Goal: Task Accomplishment & Management: Complete application form

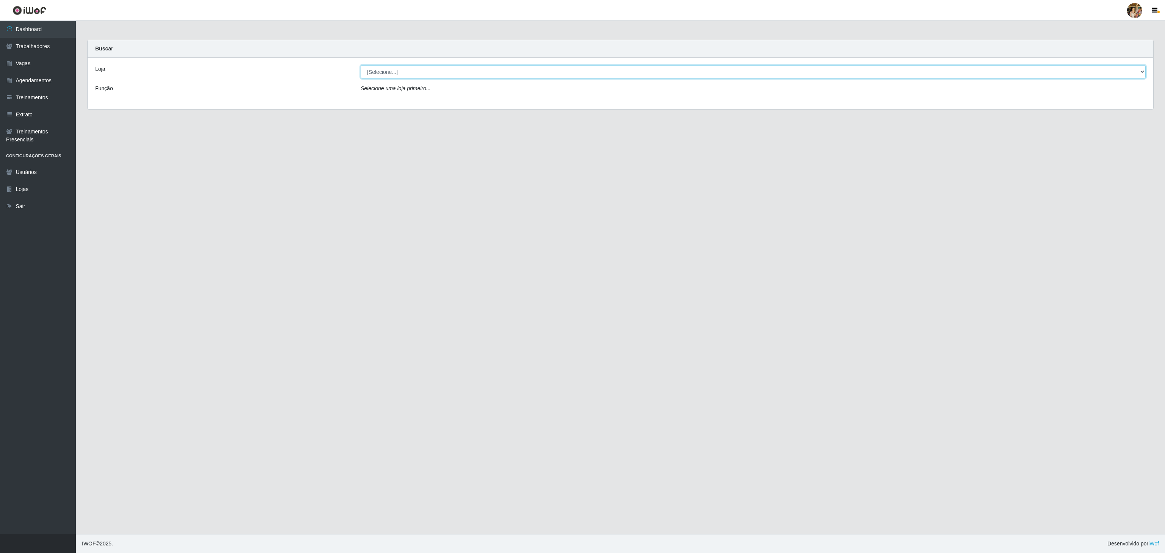
click at [450, 73] on select "[Selecione...] Atacado Vem - [GEOGRAPHIC_DATA] 30 Laranjeiras Velha Atacado Vem…" at bounding box center [753, 71] width 785 height 13
select select "495"
click at [361, 66] on select "[Selecione...] Atacado Vem - [GEOGRAPHIC_DATA] 30 Laranjeiras Velha Atacado Vem…" at bounding box center [753, 71] width 785 height 13
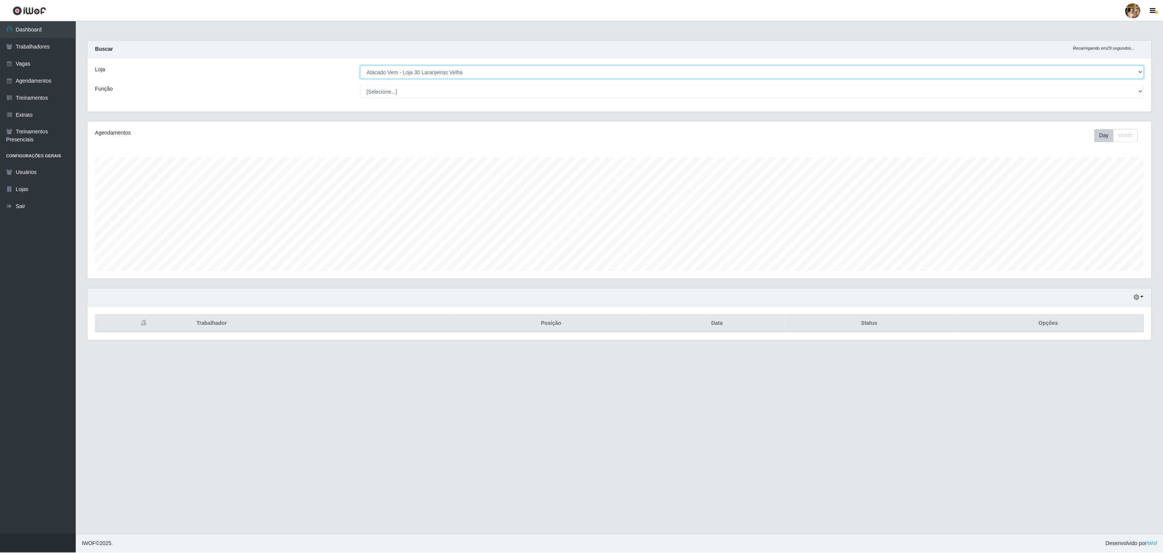
scroll to position [158, 1065]
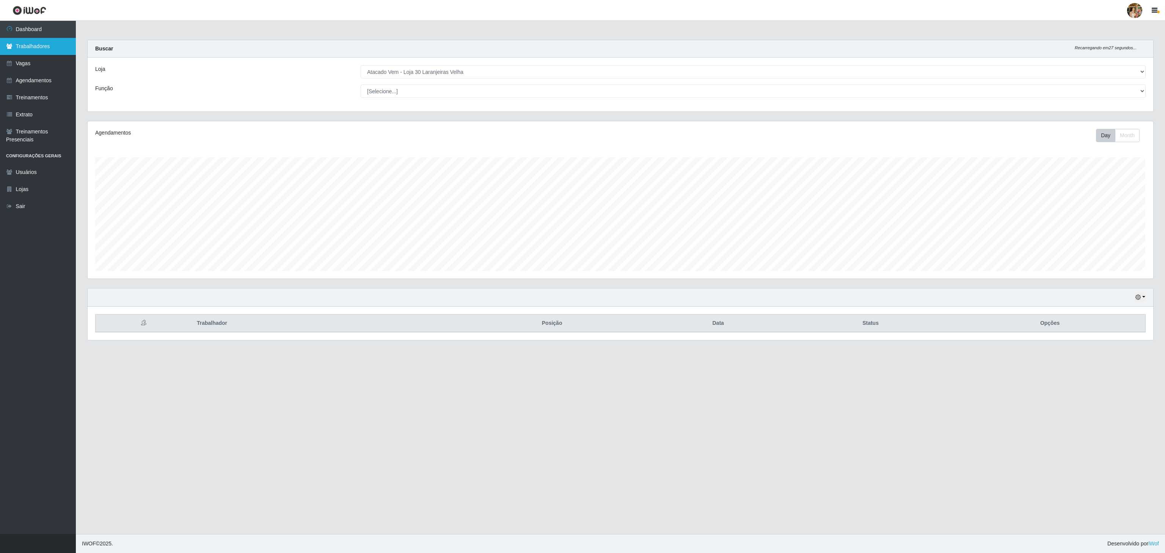
click at [39, 52] on link "Trabalhadores" at bounding box center [38, 46] width 76 height 17
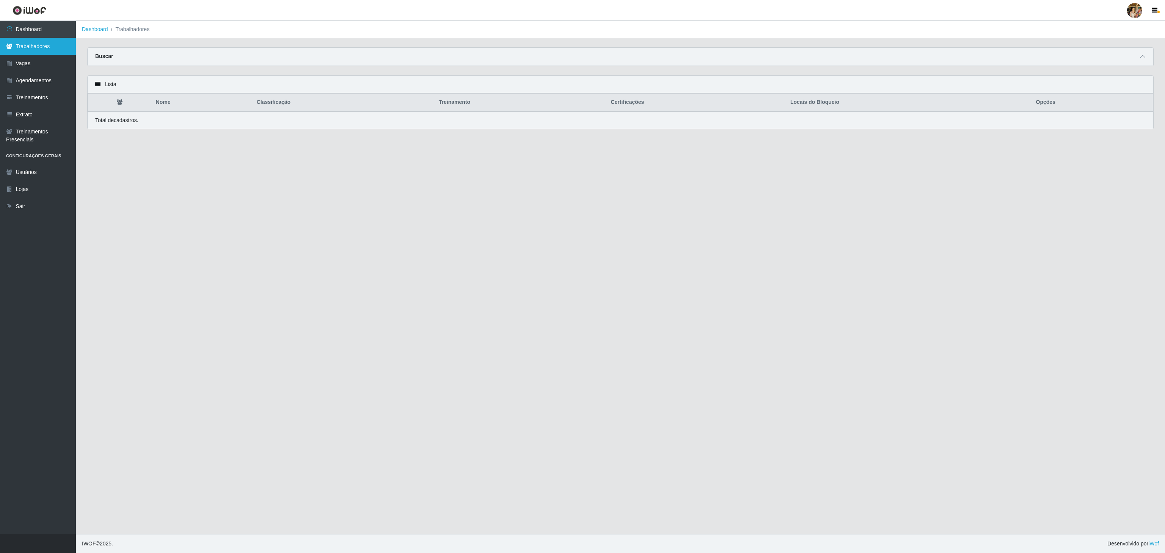
click at [48, 54] on link "Trabalhadores" at bounding box center [38, 46] width 76 height 17
click at [43, 64] on link "Vagas" at bounding box center [38, 63] width 76 height 17
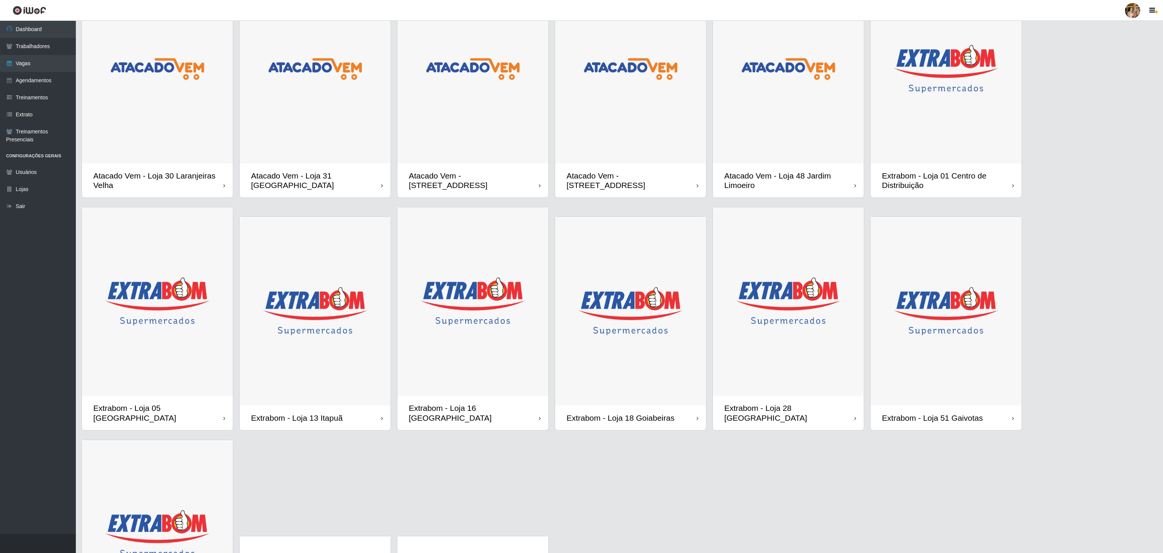
scroll to position [41, 0]
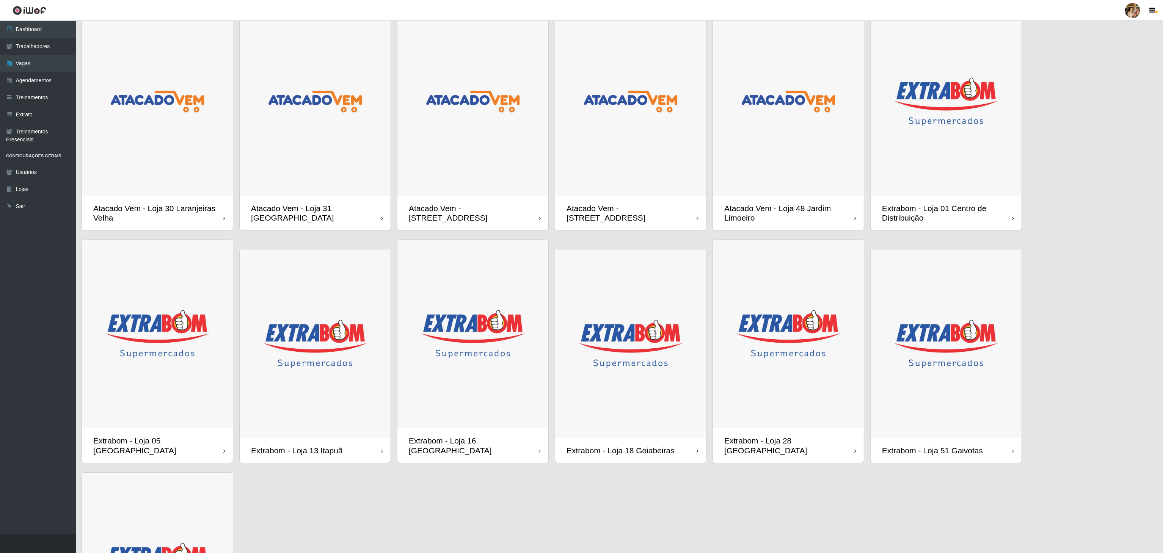
click at [582, 187] on img at bounding box center [630, 101] width 151 height 189
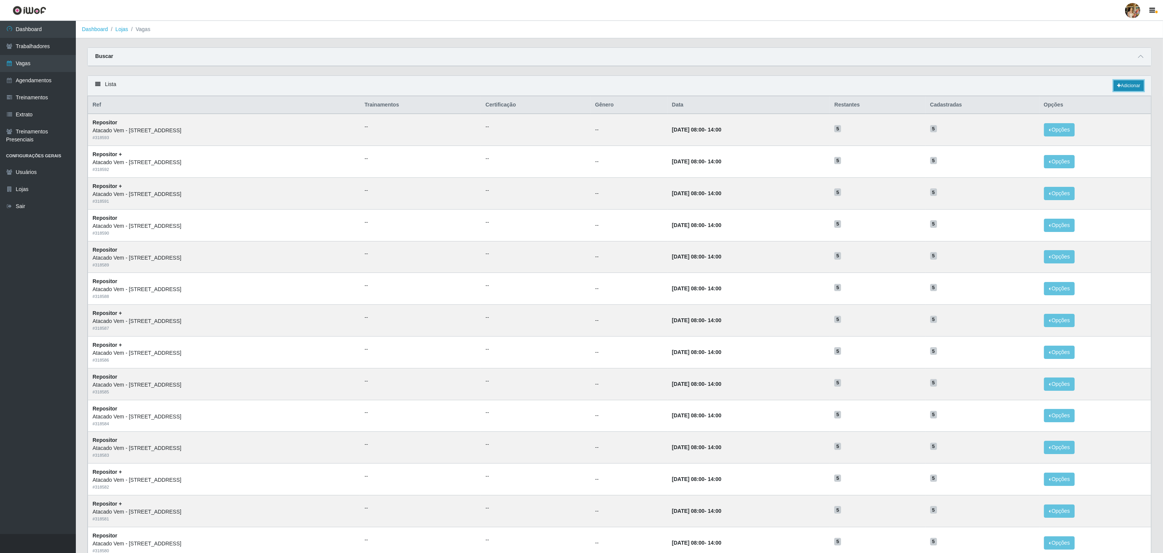
click at [582, 88] on link "Adicionar" at bounding box center [1128, 85] width 30 height 11
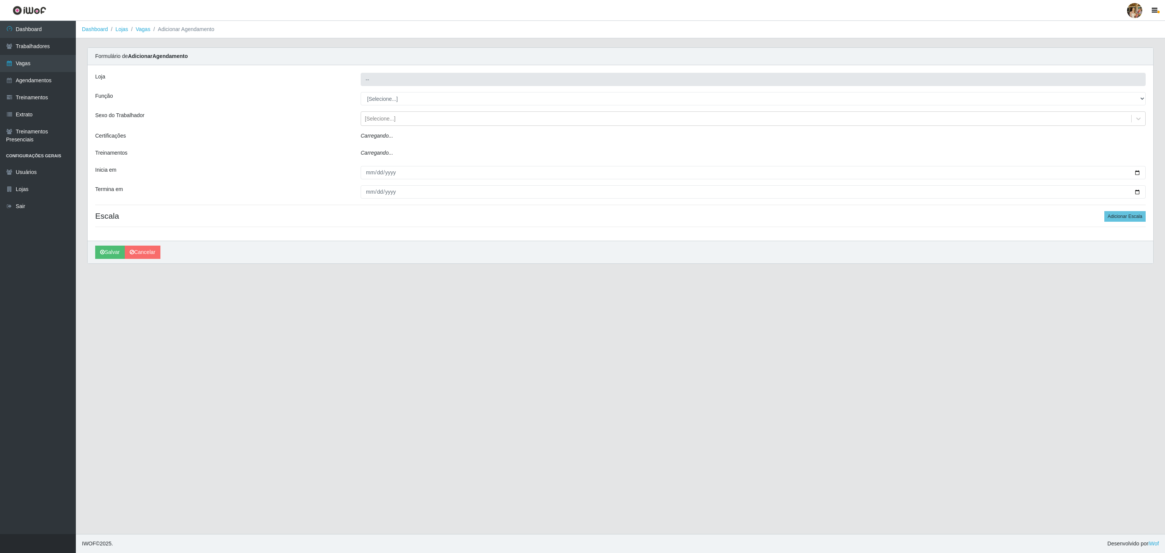
type input "Atacado Vem - [STREET_ADDRESS]"
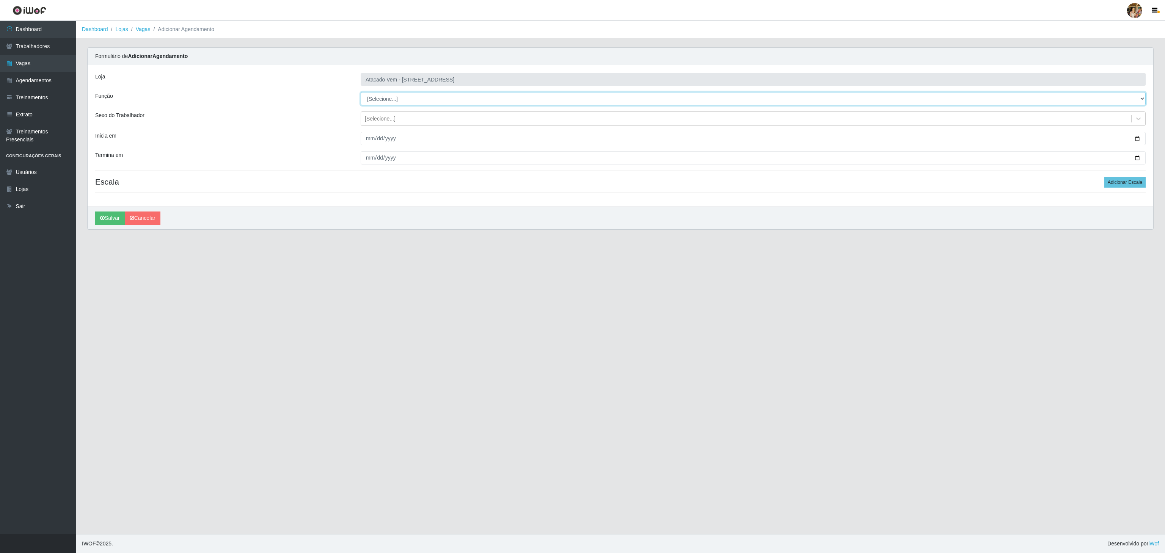
drag, startPoint x: 423, startPoint y: 95, endPoint x: 421, endPoint y: 99, distance: 4.8
click at [423, 95] on select "[Selecione...] Carregador e Descarregador de Caminhão Carregador e Descarregado…" at bounding box center [753, 98] width 785 height 13
select select "24"
click at [361, 93] on select "[Selecione...] Carregador e Descarregador de Caminhão Carregador e Descarregado…" at bounding box center [753, 98] width 785 height 13
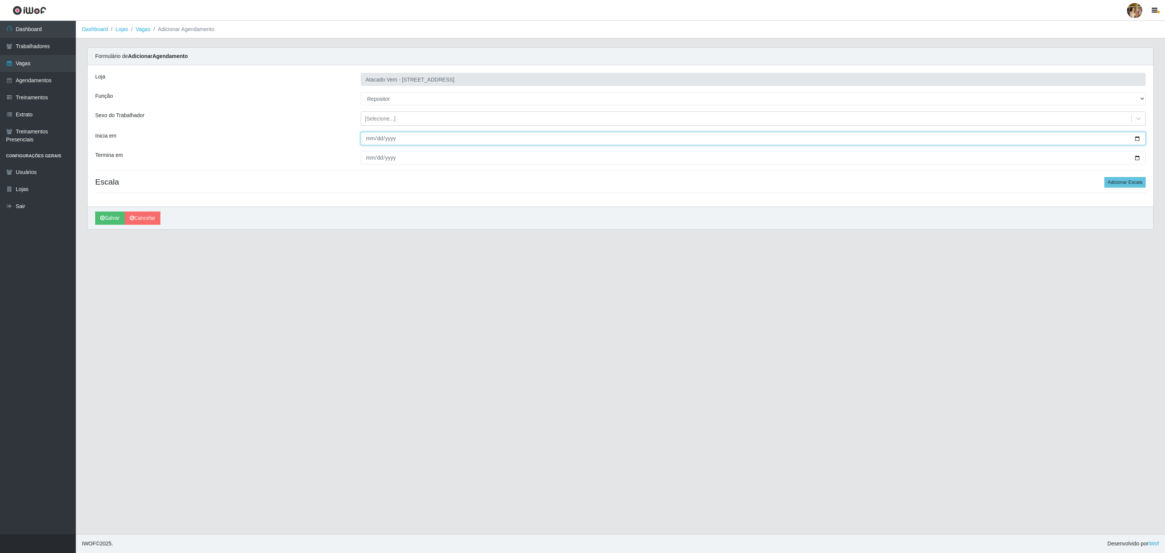
click at [367, 142] on input "Inicia em" at bounding box center [753, 138] width 785 height 13
type input "[DATE]"
click at [367, 157] on input "Termina em" at bounding box center [753, 157] width 785 height 13
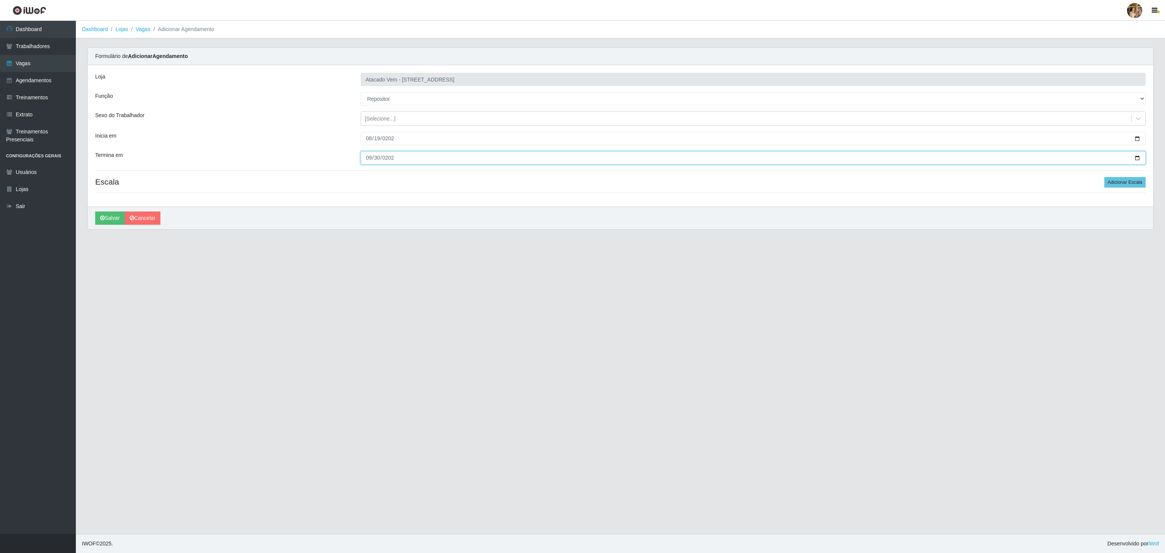
type input "[DATE]"
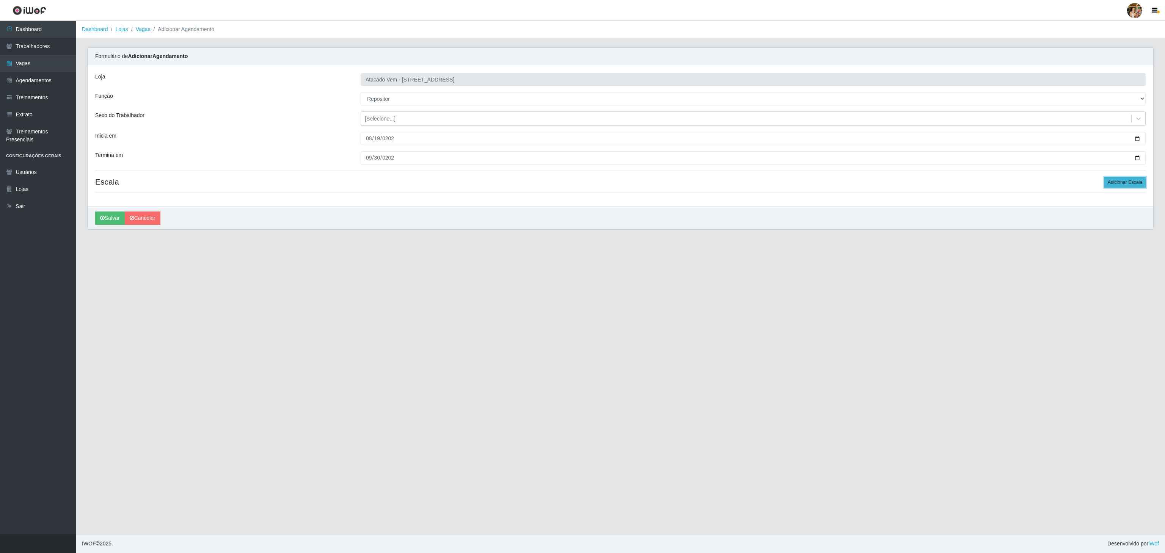
click at [582, 184] on button "Adicionar Escala" at bounding box center [1124, 182] width 41 height 11
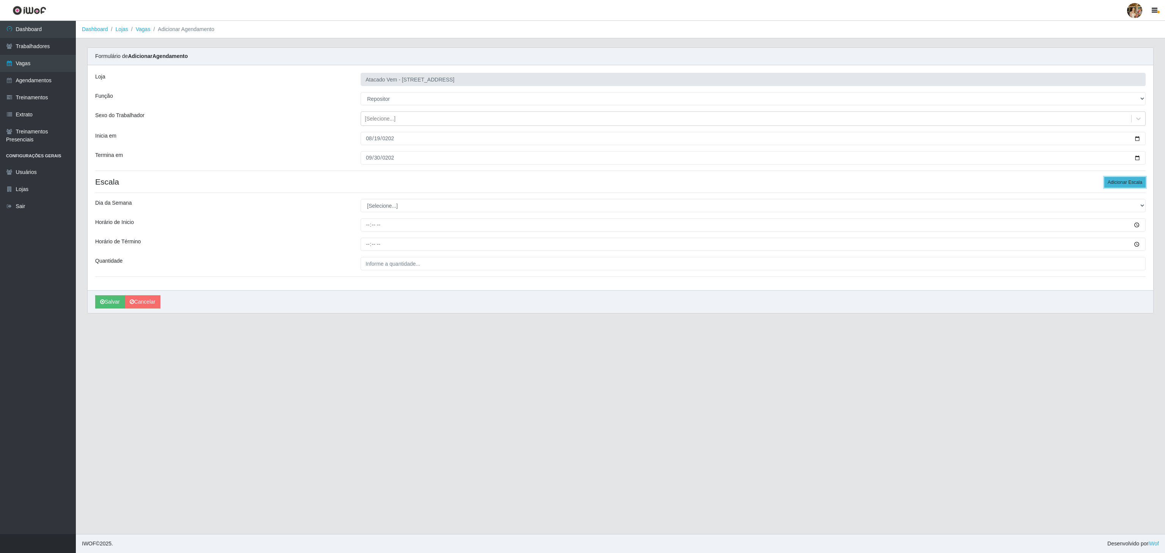
click at [582, 184] on button "Adicionar Escala" at bounding box center [1124, 182] width 41 height 11
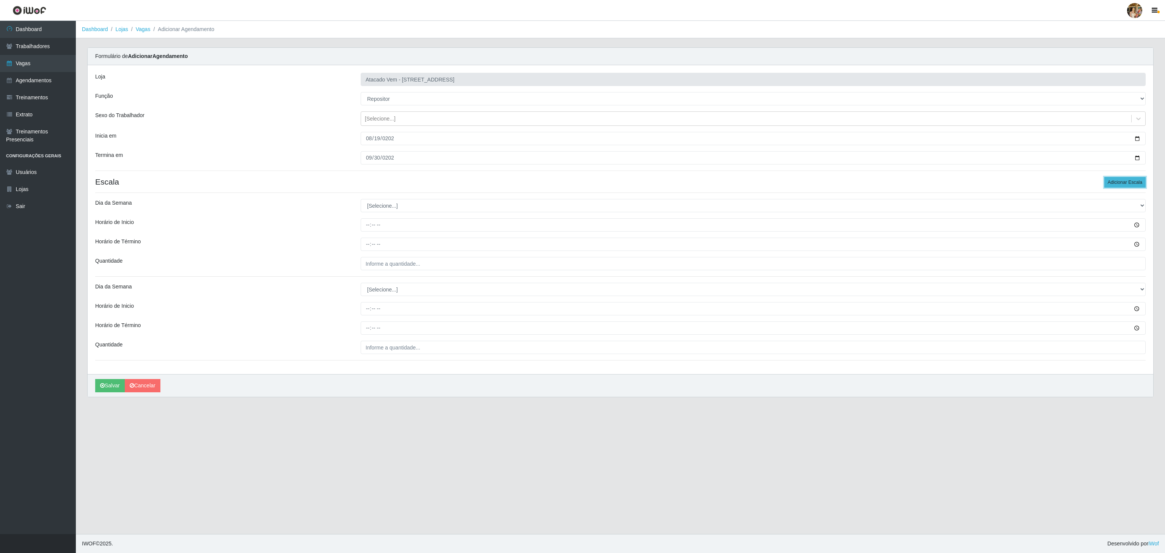
click at [582, 184] on button "Adicionar Escala" at bounding box center [1124, 182] width 41 height 11
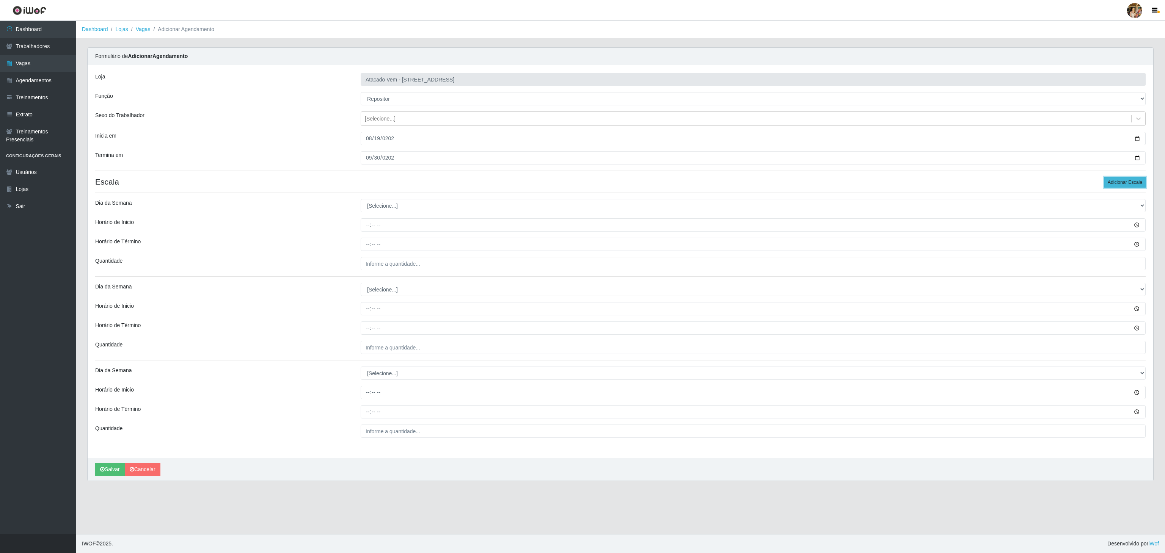
click at [582, 184] on button "Adicionar Escala" at bounding box center [1124, 182] width 41 height 11
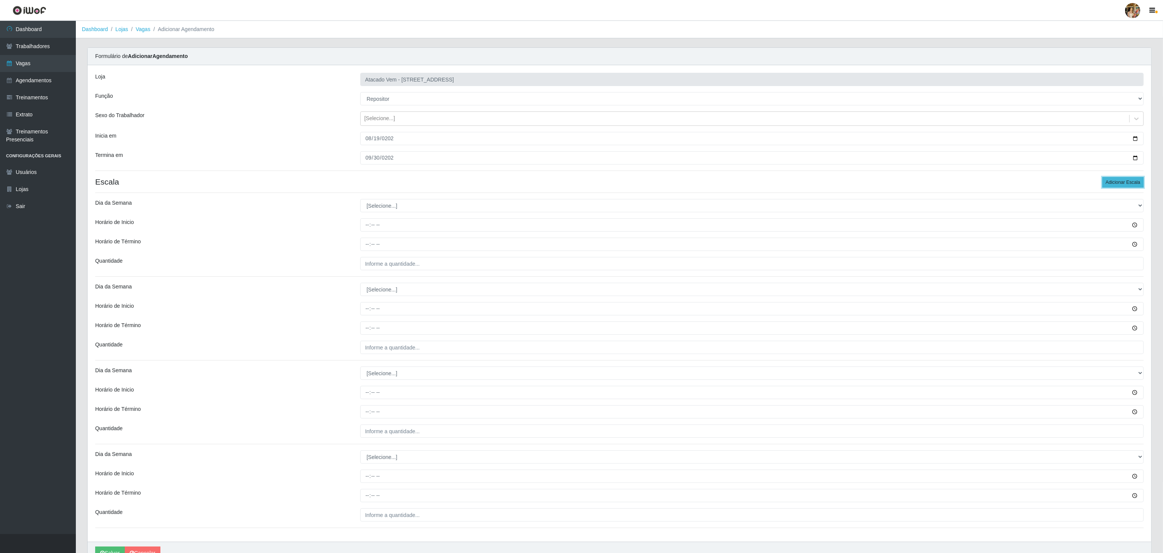
click at [582, 184] on button "Adicionar Escala" at bounding box center [1122, 182] width 41 height 11
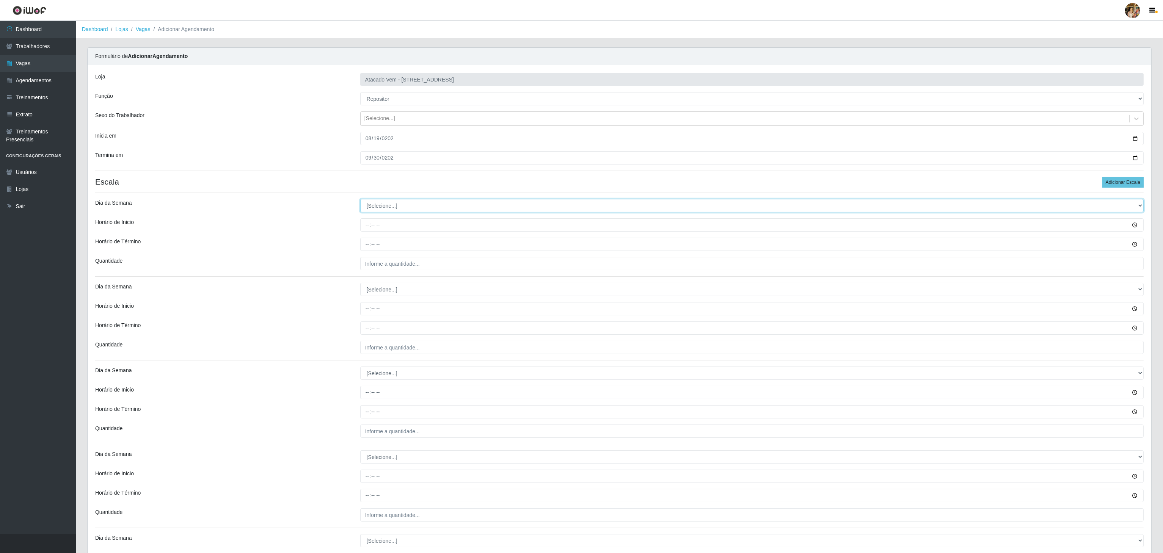
drag, startPoint x: 480, startPoint y: 206, endPoint x: 474, endPoint y: 208, distance: 5.6
click at [480, 206] on select "[Selecione...] Segunda Terça Quarta Quinta Sexta Sábado Domingo" at bounding box center [751, 205] width 783 height 13
select select "1"
click at [360, 201] on select "[Selecione...] Segunda Terça Quarta Quinta Sexta Sábado Domingo" at bounding box center [751, 205] width 783 height 13
click at [362, 232] on input "Horário de Inicio" at bounding box center [751, 224] width 783 height 13
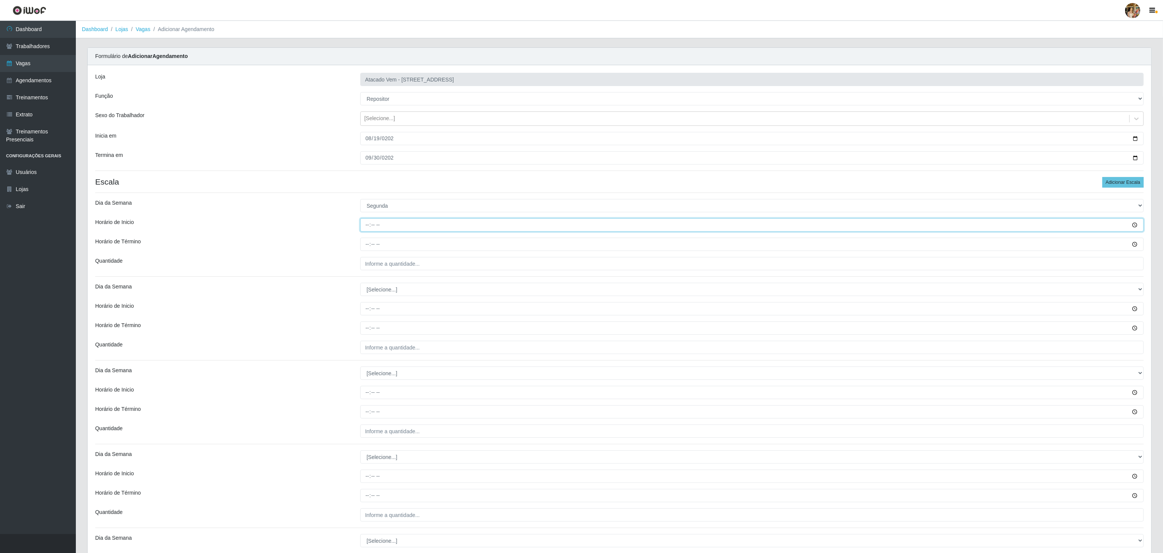
type input "14:00"
click at [365, 243] on input "Horário de Término" at bounding box center [751, 244] width 783 height 13
type input "20:00"
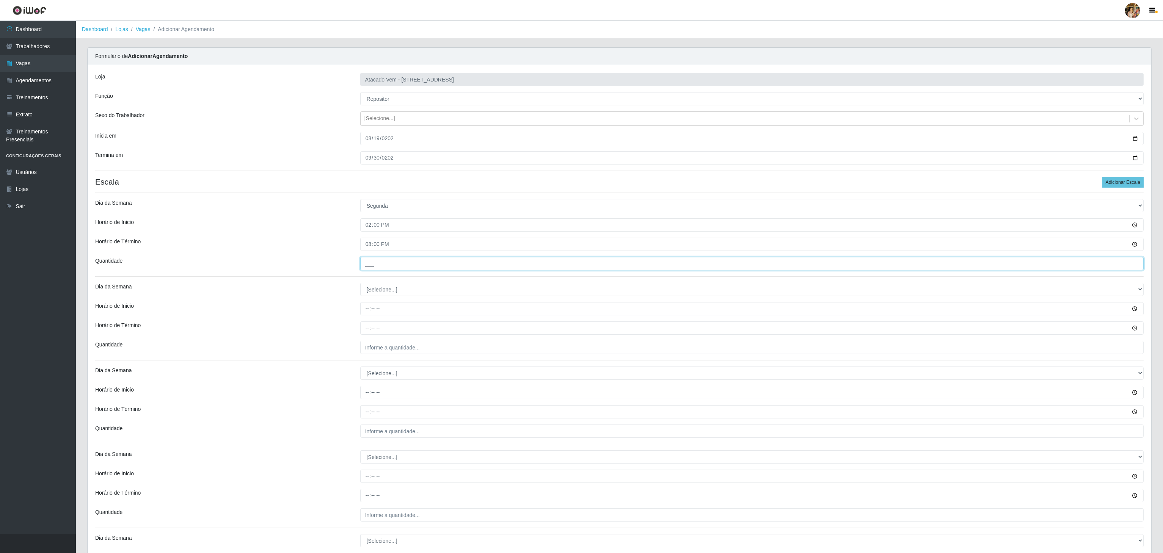
click at [375, 263] on input "___" at bounding box center [751, 263] width 783 height 13
type input "5__"
click at [396, 263] on select "[Selecione...] Segunda Terça Quarta Quinta Sexta Sábado Domingo" at bounding box center [751, 289] width 783 height 13
select select "2"
click at [360, 263] on select "[Selecione...] Segunda Terça Quarta Quinta Sexta Sábado Domingo" at bounding box center [751, 289] width 783 height 13
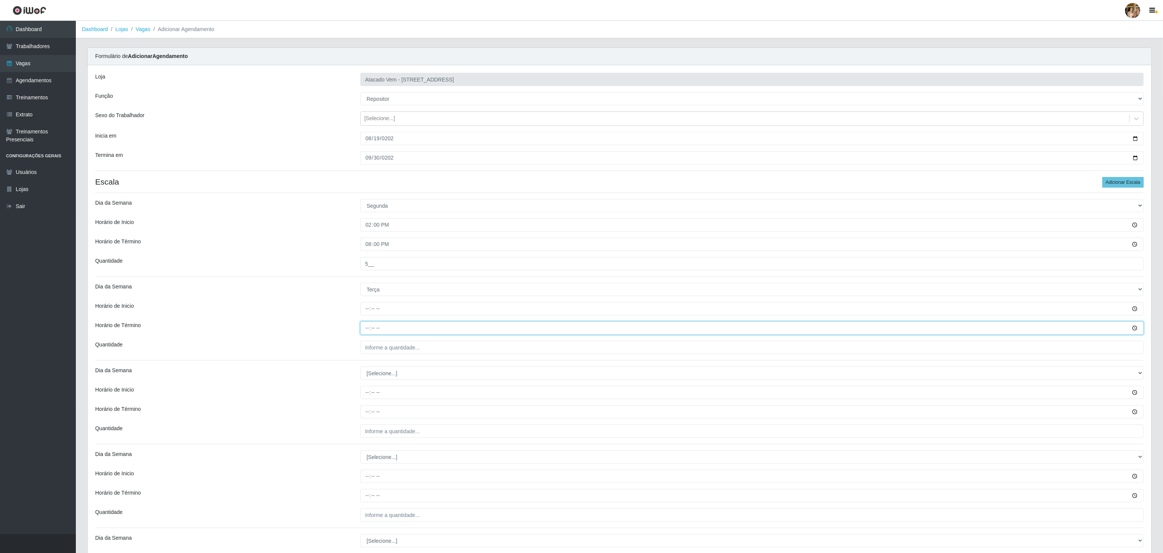
click at [367, 263] on input "Horário de Término" at bounding box center [751, 327] width 783 height 13
click at [365, 263] on input "Horário de Inicio" at bounding box center [751, 308] width 783 height 13
type input "14:00"
drag, startPoint x: 373, startPoint y: 329, endPoint x: 367, endPoint y: 329, distance: 6.1
click at [372, 263] on input "Horário de Término" at bounding box center [751, 327] width 783 height 13
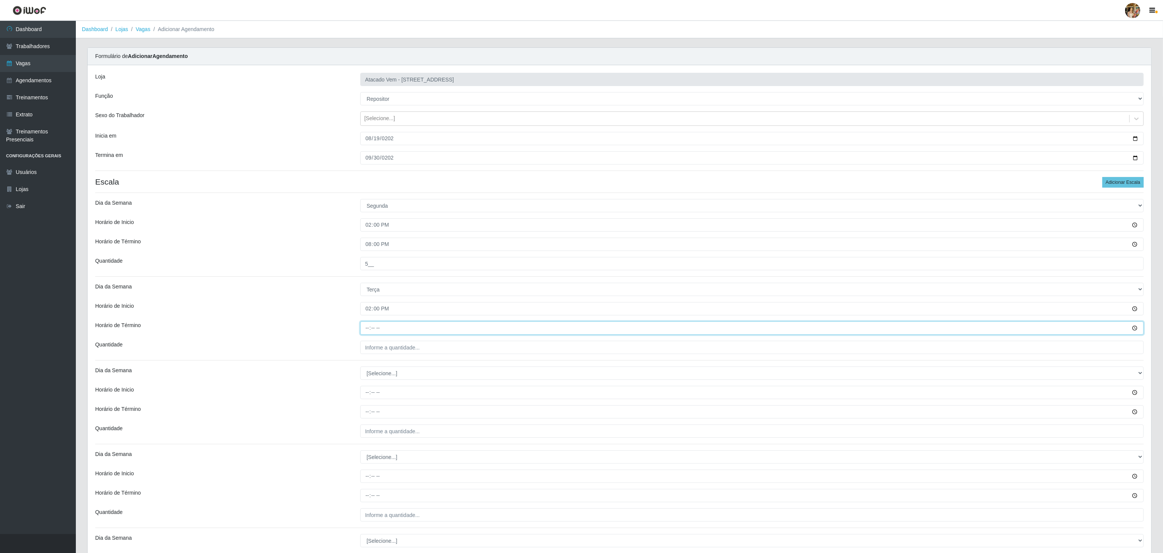
click at [367, 263] on input "Horário de Término" at bounding box center [751, 327] width 783 height 13
type input "20:00"
click at [379, 263] on div "Loja Atacado Vem - Loja 47 Jardim Limoeiro Função [Selecione...] Carregador e D…" at bounding box center [619, 345] width 1063 height 560
drag, startPoint x: 394, startPoint y: 351, endPoint x: 400, endPoint y: 357, distance: 8.3
click at [394, 263] on input "___" at bounding box center [751, 347] width 783 height 13
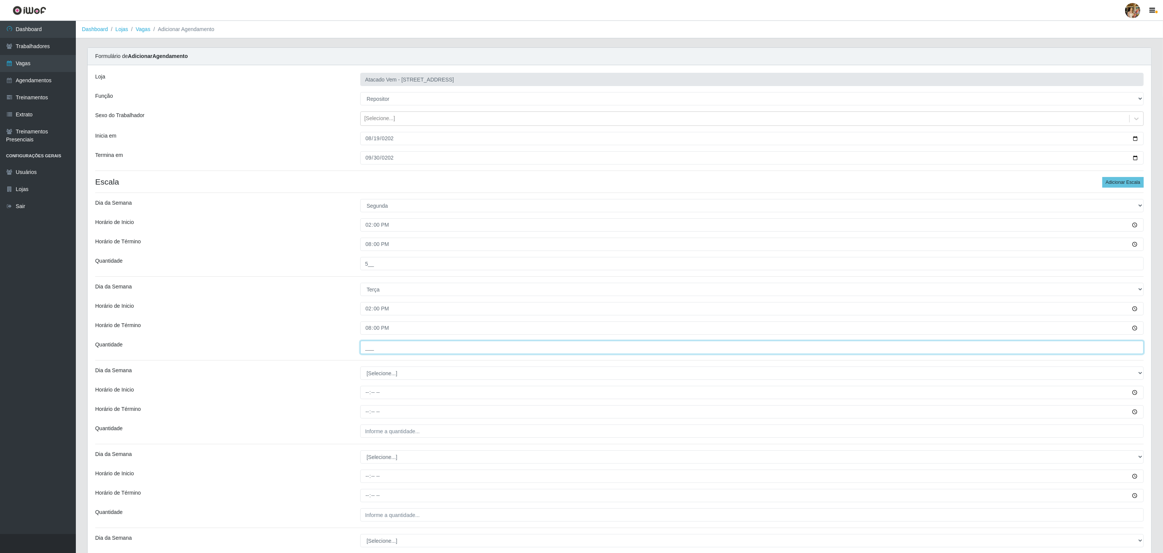
type input "5__"
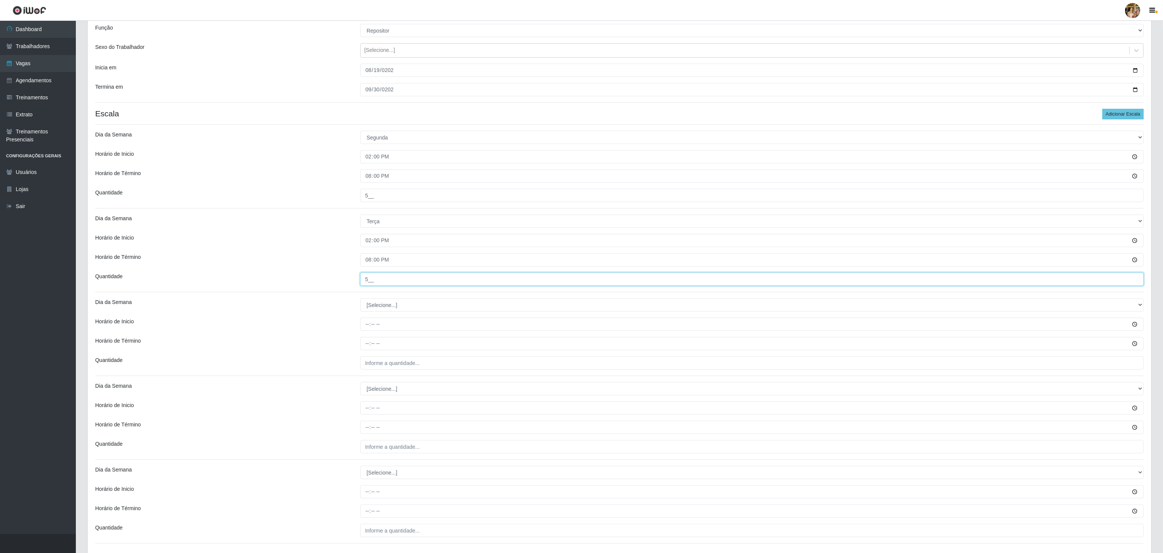
scroll to position [127, 0]
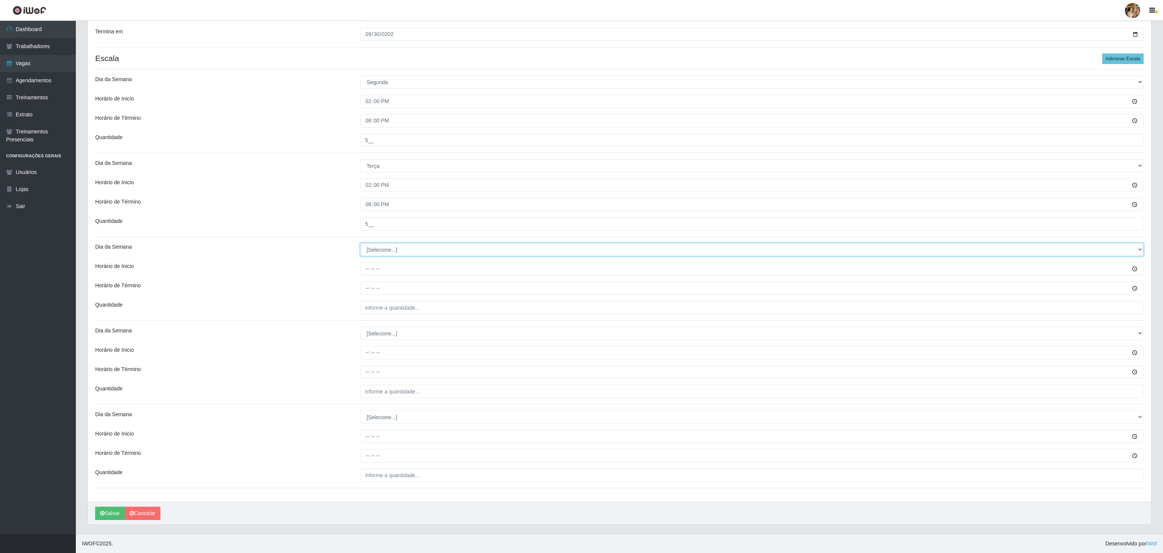
click at [379, 248] on select "[Selecione...] Segunda Terça Quarta Quinta Sexta Sábado Domingo" at bounding box center [751, 249] width 783 height 13
select select "3"
click at [360, 243] on select "[Selecione...] Segunda Terça Quarta Quinta Sexta Sábado Domingo" at bounding box center [751, 249] width 783 height 13
click at [368, 263] on input "Horário de Inicio" at bounding box center [751, 268] width 783 height 13
type input "14:00"
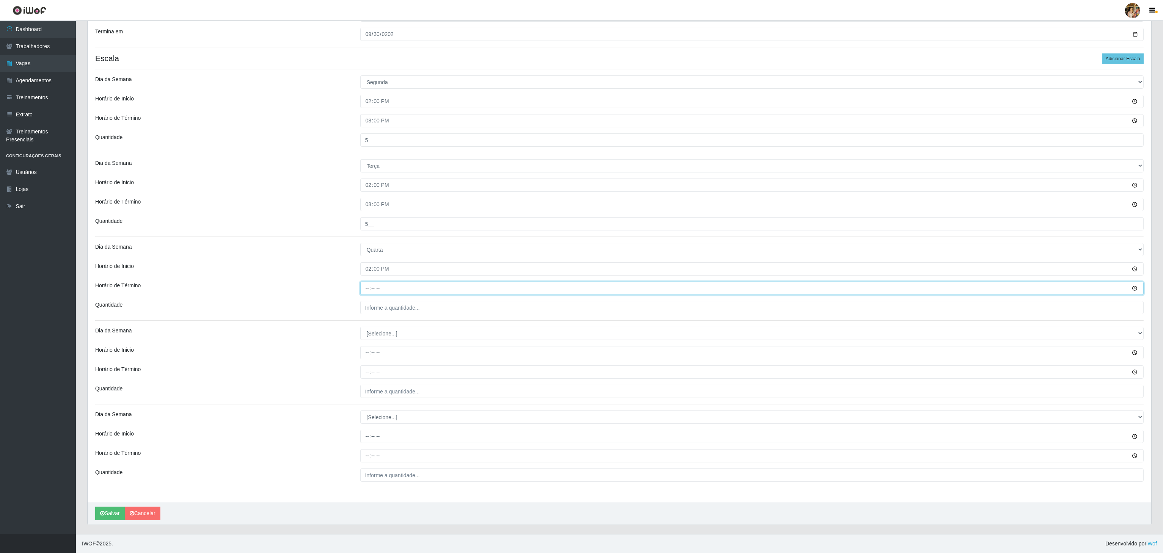
click at [366, 263] on input "Horário de Término" at bounding box center [751, 288] width 783 height 13
type input "20:00"
drag, startPoint x: 371, startPoint y: 301, endPoint x: 375, endPoint y: 304, distance: 4.6
click at [371, 263] on input "___" at bounding box center [751, 307] width 783 height 13
type input "5__"
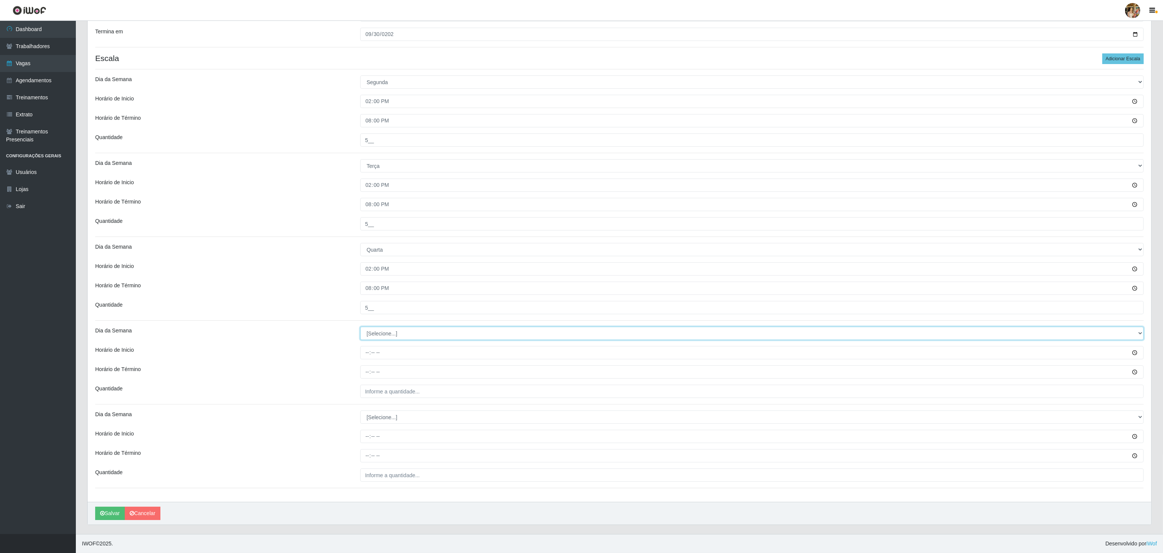
click at [406, 263] on select "[Selecione...] Segunda Terça Quarta Quinta Sexta Sábado Domingo" at bounding box center [751, 333] width 783 height 13
select select "4"
click at [360, 263] on select "[Selecione...] Segunda Terça Quarta Quinta Sexta Sábado Domingo" at bounding box center [751, 333] width 783 height 13
click at [365, 263] on input "Horário de Inicio" at bounding box center [751, 352] width 783 height 13
type input "14:00"
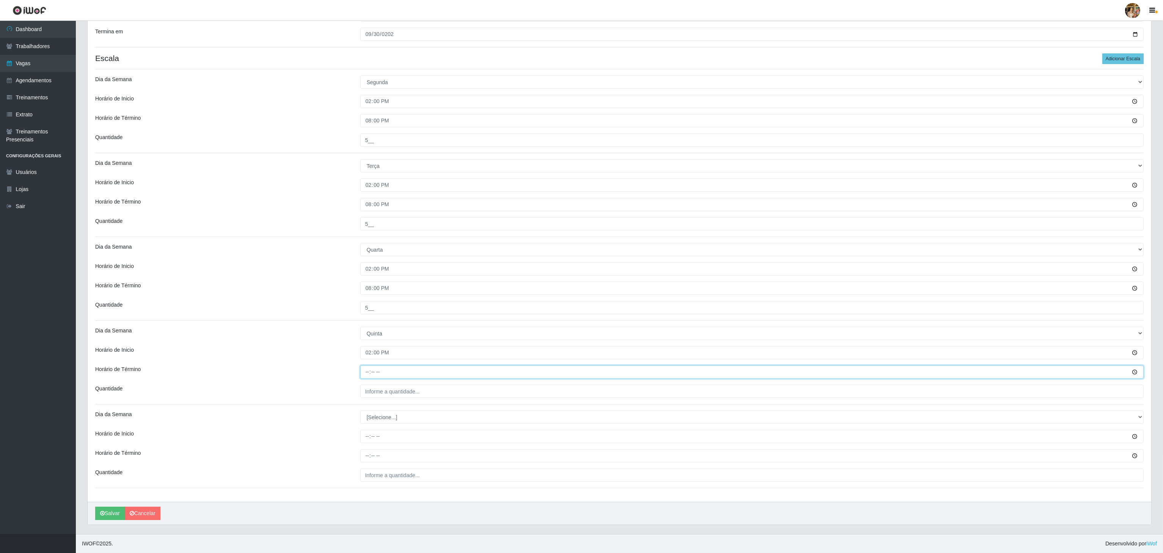
click at [367, 263] on input "Horário de Término" at bounding box center [751, 371] width 783 height 13
type input "20:00"
click at [369, 263] on input "___" at bounding box center [751, 391] width 783 height 13
type input "5__"
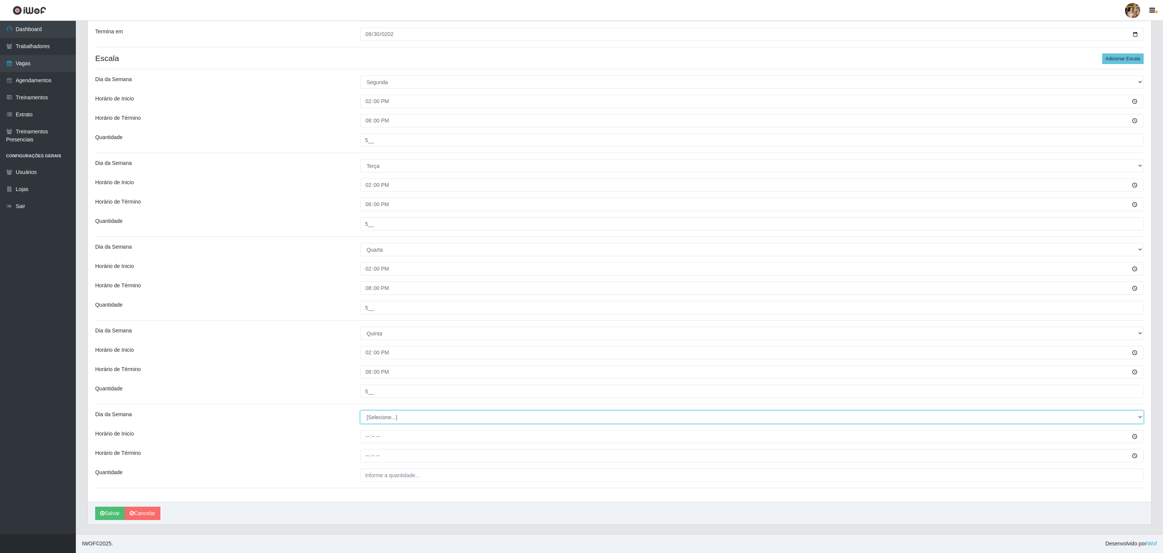
click at [399, 263] on select "[Selecione...] Segunda Terça Quarta Quinta Sexta Sábado Domingo" at bounding box center [751, 417] width 783 height 13
select select "5"
click at [360, 263] on select "[Selecione...] Segunda Terça Quarta Quinta Sexta Sábado Domingo" at bounding box center [751, 417] width 783 height 13
click at [364, 263] on input "Horário de Inicio" at bounding box center [751, 436] width 783 height 13
type input "14:00"
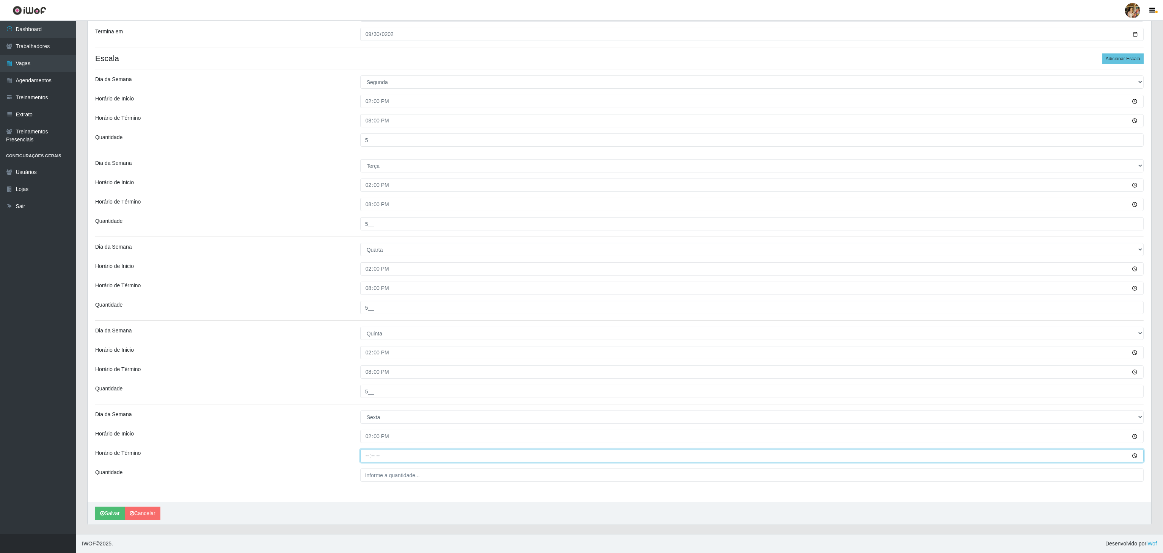
click at [365, 263] on input "Horário de Término" at bounding box center [751, 455] width 783 height 13
type input "20:00"
click at [375, 263] on input "___" at bounding box center [751, 475] width 783 height 13
type input "5__"
click at [108, 263] on button "Salvar" at bounding box center [110, 513] width 30 height 13
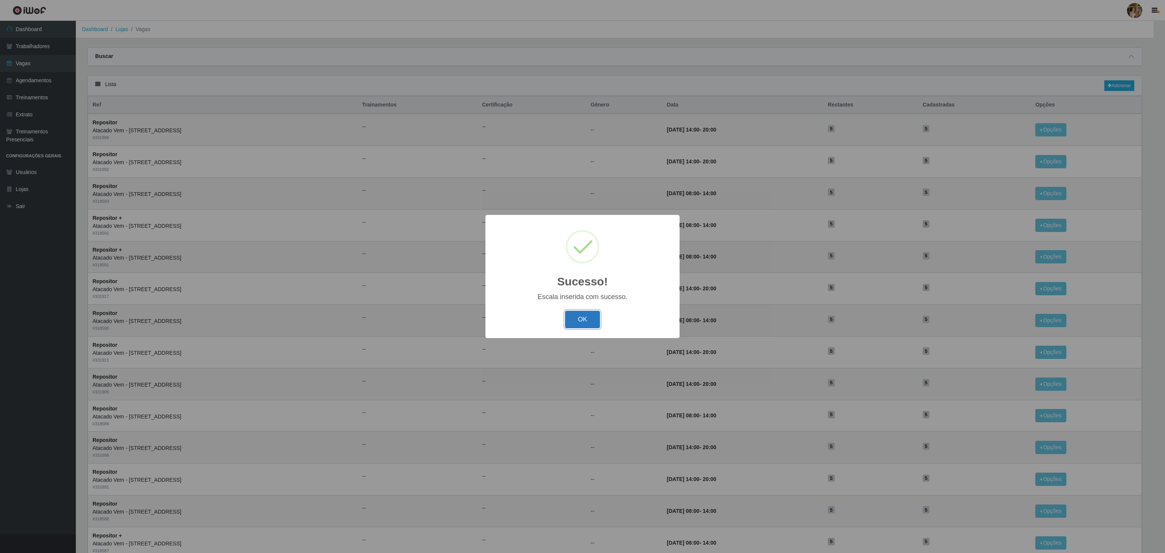
click at [582, 263] on button "OK" at bounding box center [582, 320] width 35 height 18
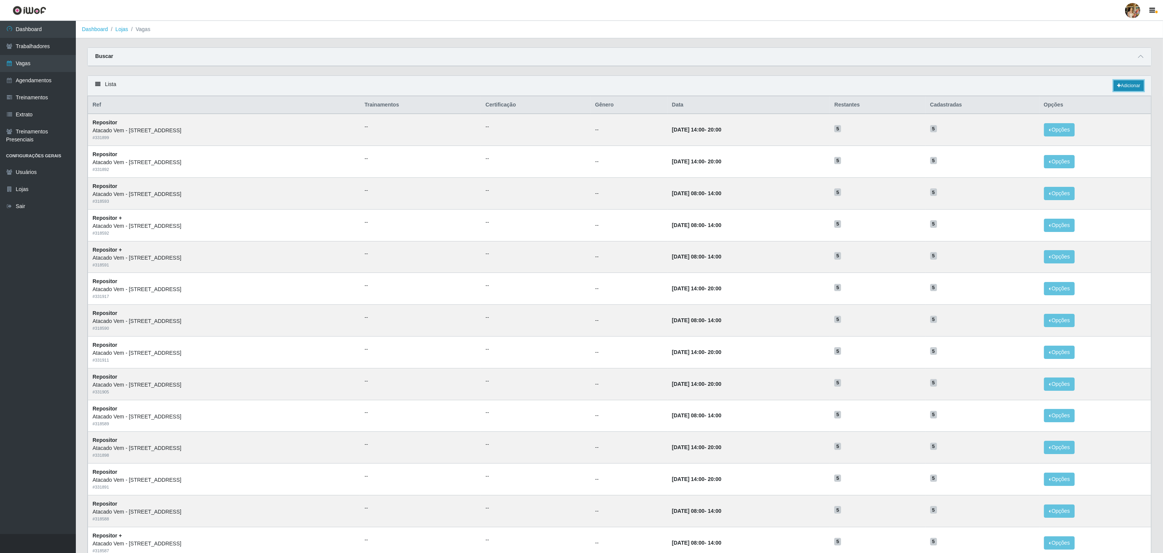
click at [582, 91] on link "Adicionar" at bounding box center [1128, 85] width 30 height 11
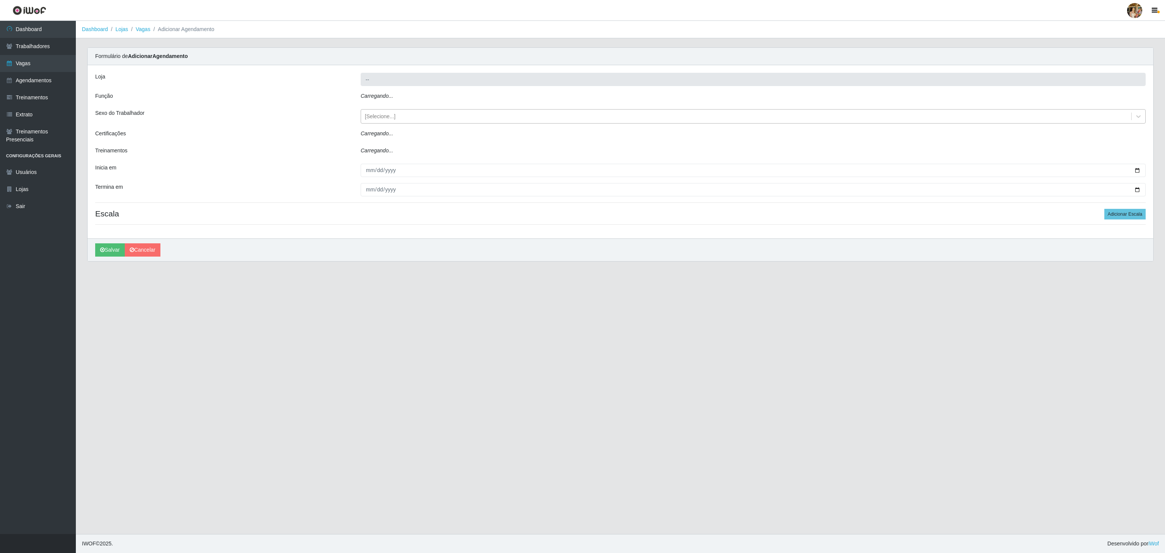
type input "Atacado Vem - [STREET_ADDRESS]"
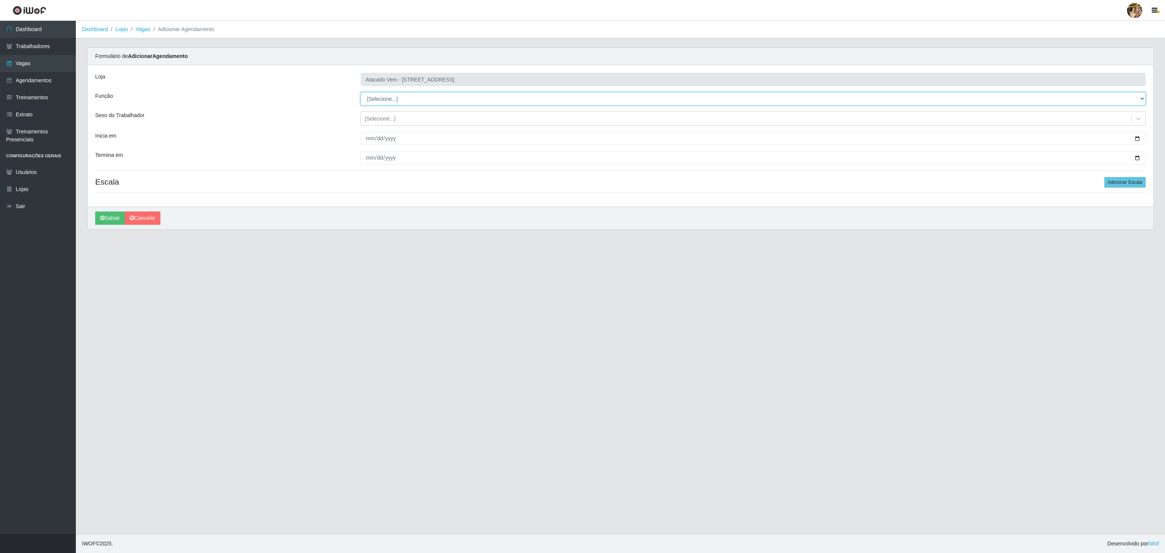
click at [386, 103] on select "[Selecione...] Carregador e Descarregador de Caminhão Carregador e Descarregado…" at bounding box center [753, 98] width 785 height 13
select select "82"
click at [361, 93] on select "[Selecione...] Carregador e Descarregador de Caminhão Carregador e Descarregado…" at bounding box center [753, 98] width 785 height 13
click at [370, 132] on div "Loja Atacado Vem - Loja 47 Jardim Limoeiro Função [Selecione...] Carregador e D…" at bounding box center [620, 135] width 1065 height 141
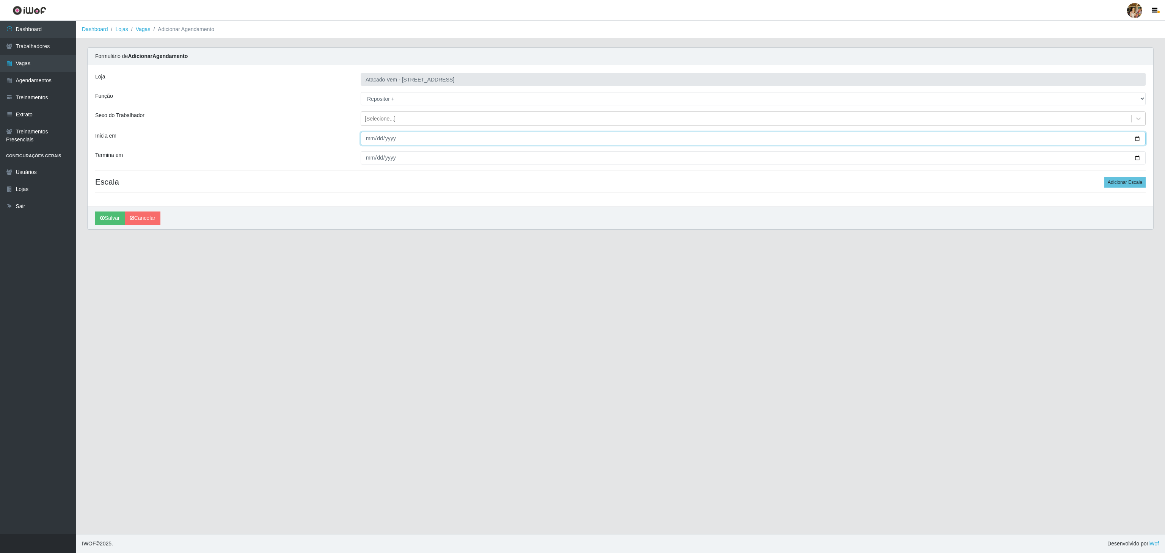
click at [370, 136] on input "Inicia em" at bounding box center [753, 138] width 785 height 13
type input "[DATE]"
click at [363, 160] on input "Termina em" at bounding box center [753, 157] width 785 height 13
type input "[DATE]"
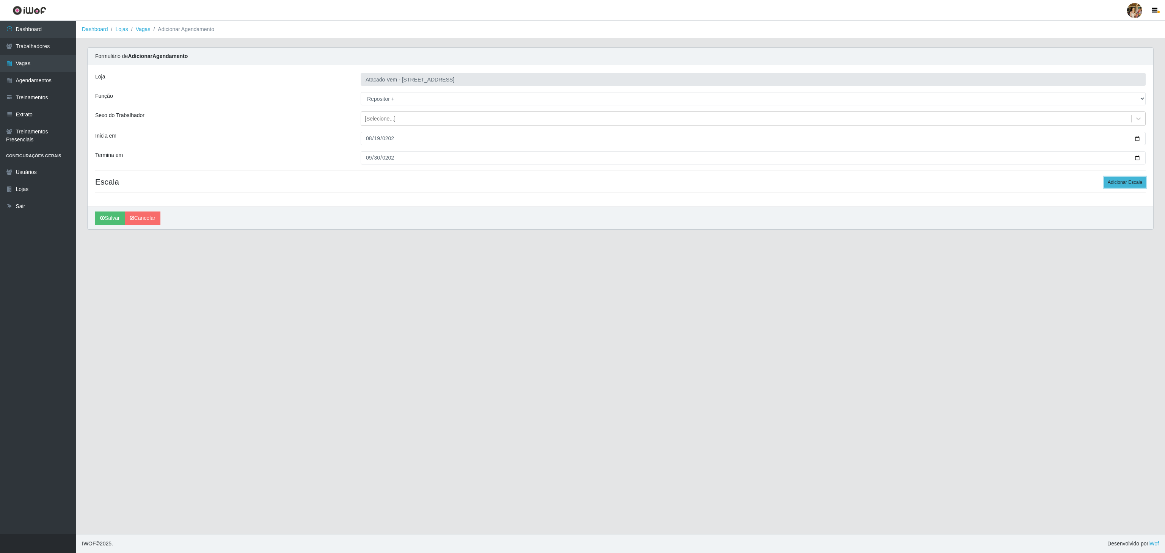
click at [582, 182] on button "Adicionar Escala" at bounding box center [1124, 182] width 41 height 11
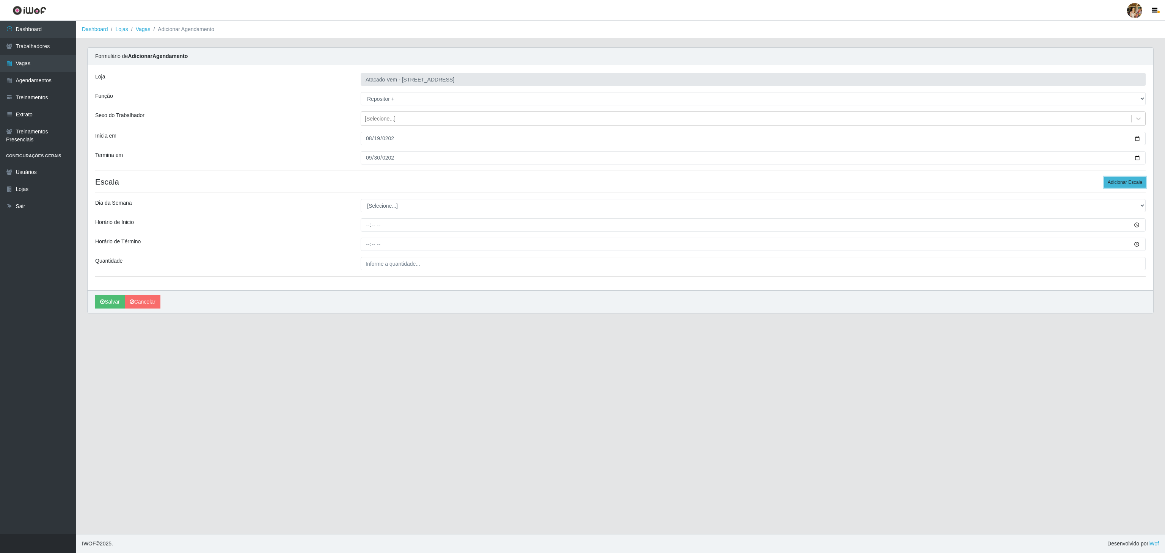
click at [582, 182] on button "Adicionar Escala" at bounding box center [1124, 182] width 41 height 11
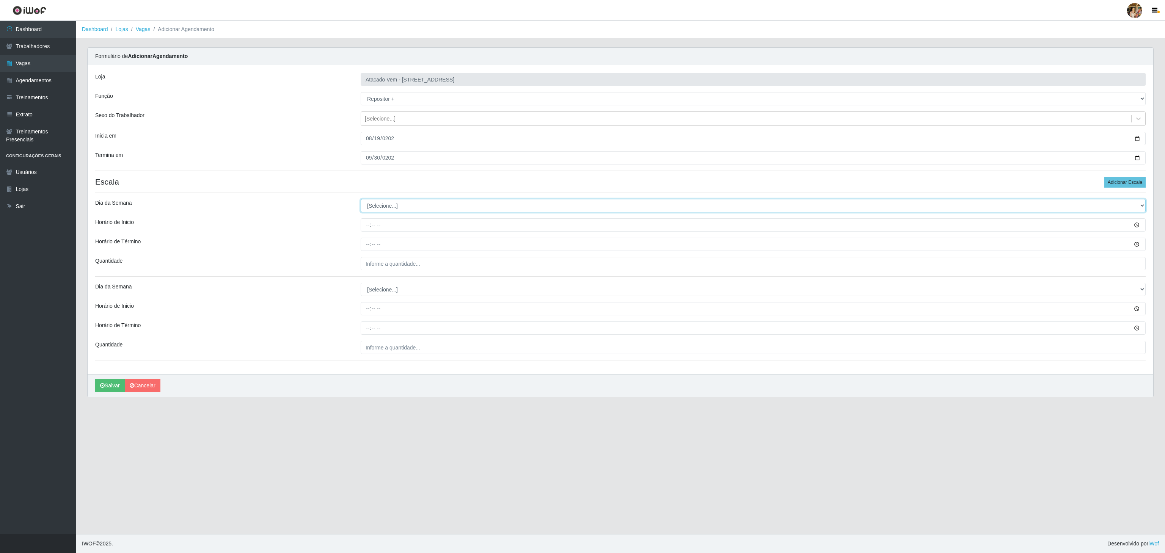
click at [383, 208] on select "[Selecione...] Segunda Terça Quarta Quinta Sexta Sábado Domingo" at bounding box center [753, 205] width 785 height 13
select select "6"
click at [361, 201] on select "[Selecione...] Segunda Terça Quarta Quinta Sexta Sábado Domingo" at bounding box center [753, 205] width 785 height 13
click at [367, 229] on input "Horário de Inicio" at bounding box center [753, 224] width 785 height 13
type input "14:00"
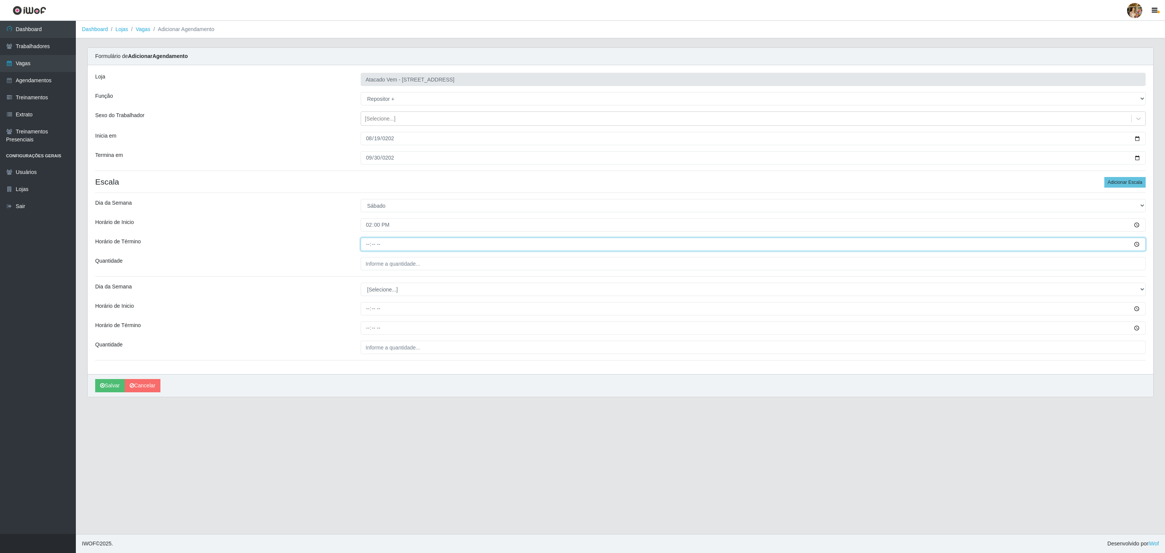
click at [367, 242] on input "Horário de Término" at bounding box center [753, 244] width 785 height 13
type input "20:00"
click at [387, 263] on input "___" at bounding box center [753, 263] width 785 height 13
type input "5__"
click at [438, 263] on select "[Selecione...] Segunda Terça Quarta Quinta Sexta Sábado Domingo" at bounding box center [753, 289] width 785 height 13
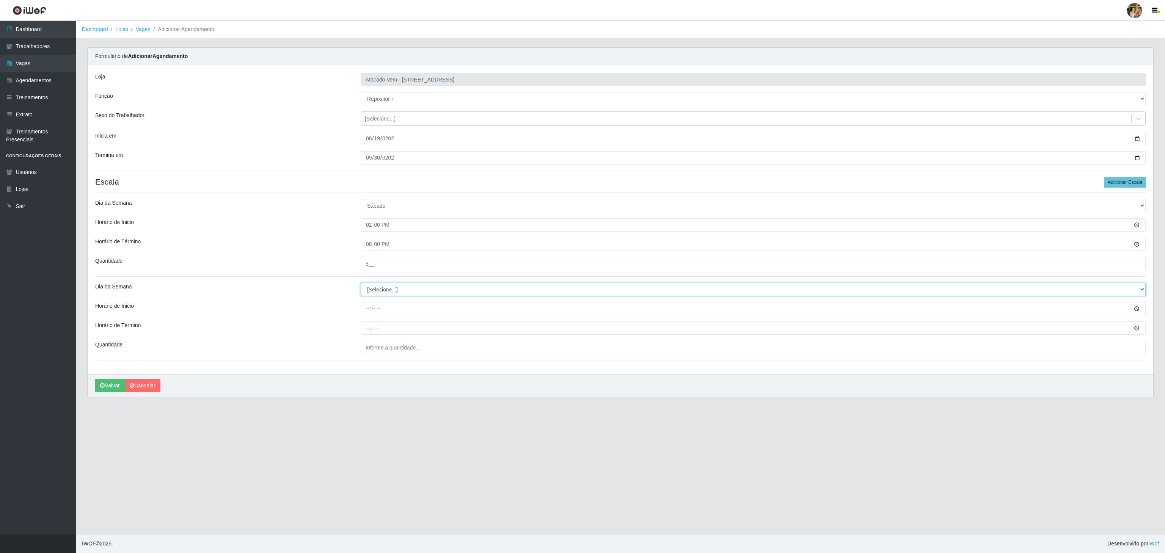
select select "0"
click at [361, 263] on select "[Selecione...] Segunda Terça Quarta Quinta Sexta Sábado Domingo" at bounding box center [753, 289] width 785 height 13
click at [367, 263] on input "Horário de Inicio" at bounding box center [753, 308] width 785 height 13
type input "10:00"
click at [367, 263] on div "Loja Atacado Vem - Loja 47 Jardim Limoeiro Função [Selecione...] Carregador e D…" at bounding box center [620, 219] width 1065 height 309
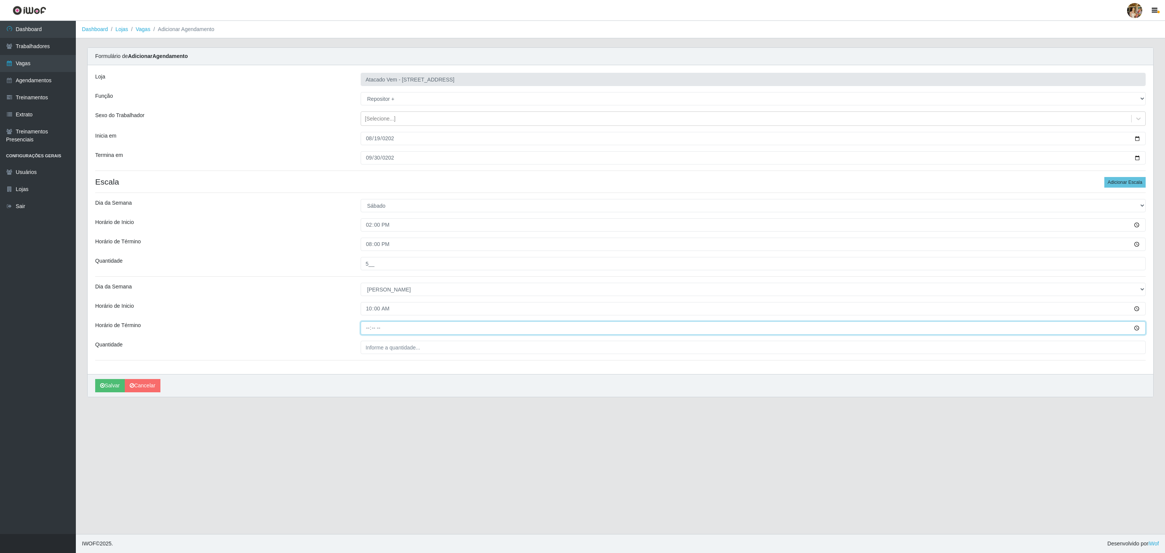
type input "16:00"
click at [369, 263] on input "___" at bounding box center [753, 347] width 785 height 13
type input "5__"
click at [103, 263] on icon "submit" at bounding box center [102, 385] width 5 height 5
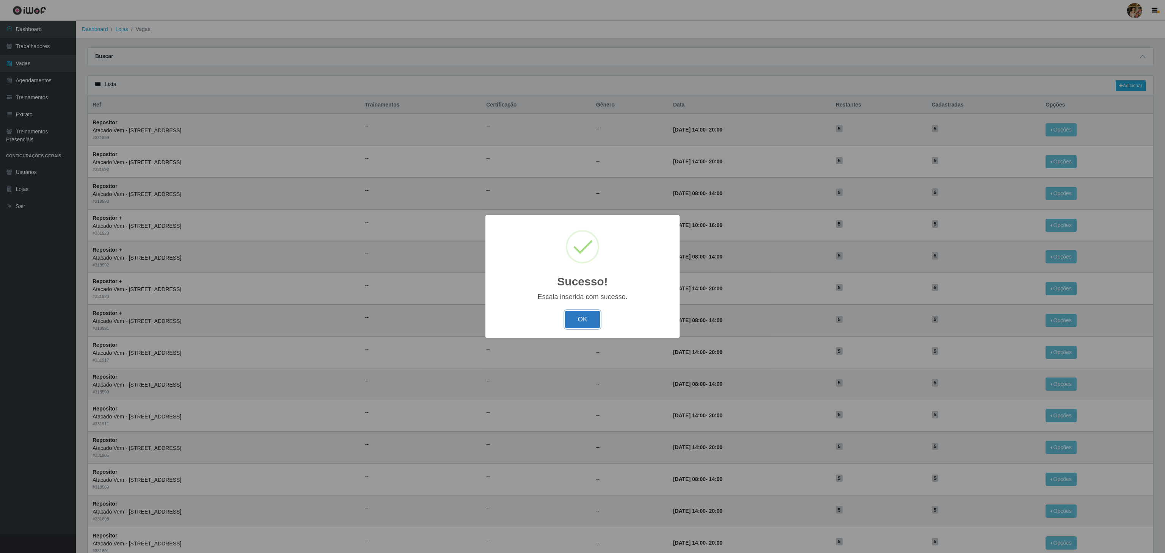
click at [582, 263] on button "OK" at bounding box center [582, 320] width 35 height 18
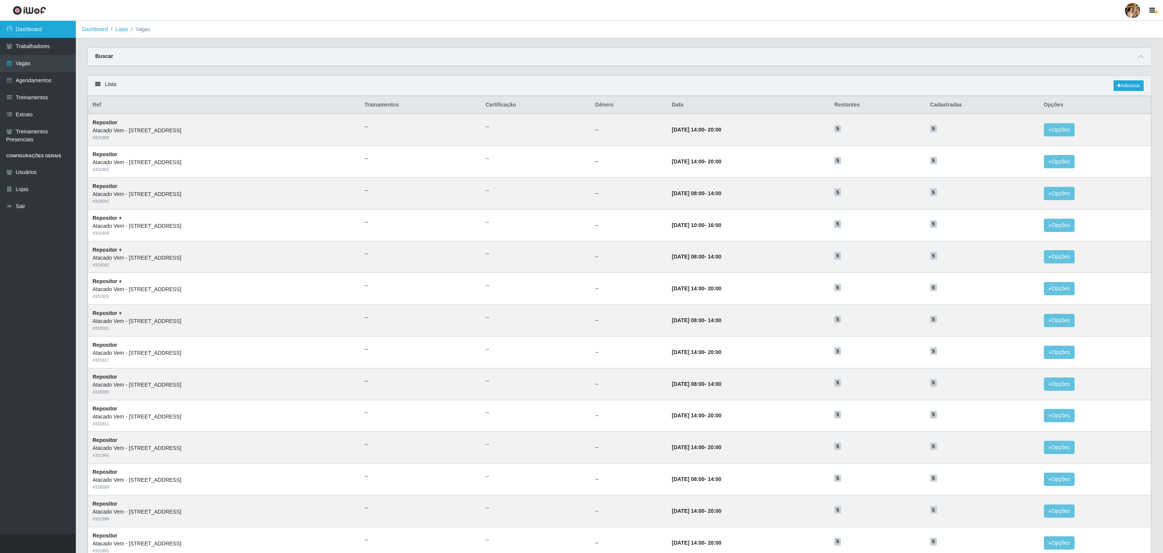
click at [69, 28] on link "Dashboard" at bounding box center [38, 29] width 76 height 17
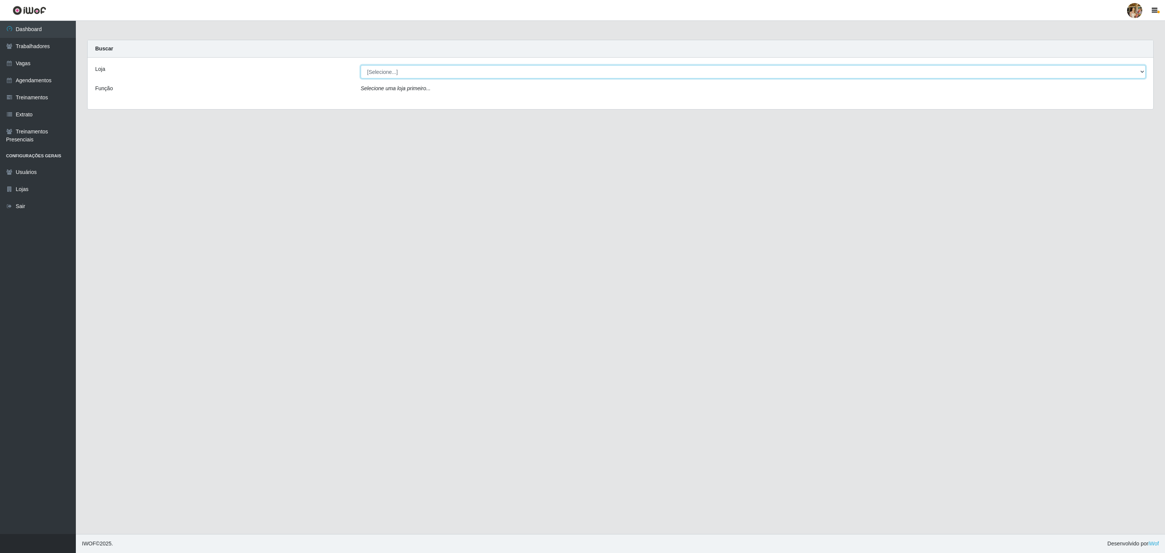
click at [395, 67] on select "[Selecione...] Atacado Vem - [GEOGRAPHIC_DATA] 30 Laranjeiras Velha Atacado Vem…" at bounding box center [753, 71] width 785 height 13
click at [361, 66] on select "[Selecione...] Atacado Vem - [GEOGRAPHIC_DATA] 30 Laranjeiras Velha Atacado Vem…" at bounding box center [753, 71] width 785 height 13
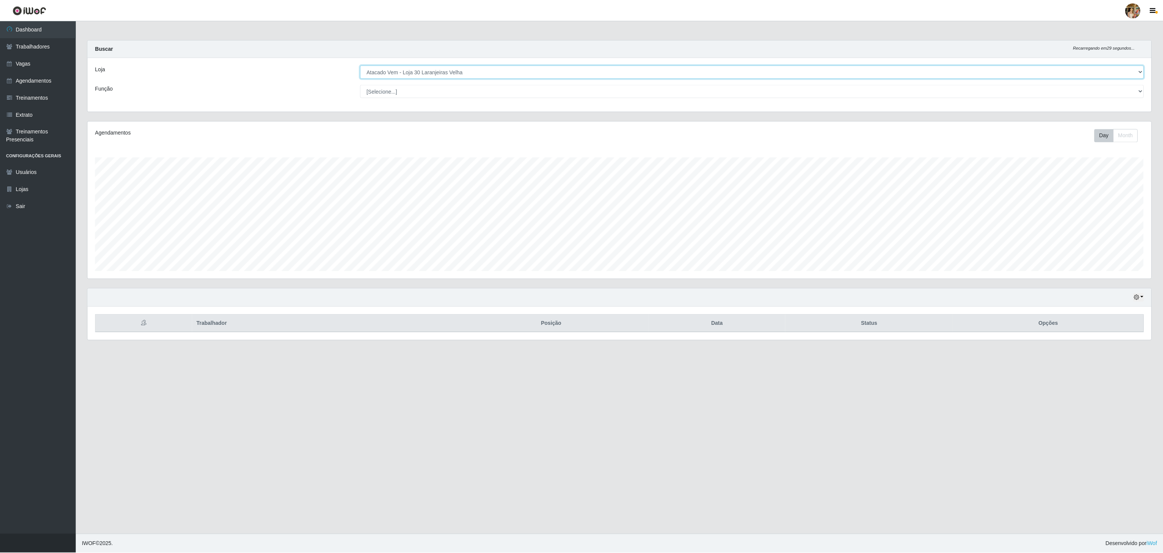
scroll to position [158, 1065]
click at [436, 68] on select "[Selecione...] Atacado Vem - [GEOGRAPHIC_DATA] 30 Laranjeiras Velha Atacado Vem…" at bounding box center [753, 71] width 785 height 13
click at [361, 66] on select "[Selecione...] Atacado Vem - [GEOGRAPHIC_DATA] 30 Laranjeiras Velha Atacado Vem…" at bounding box center [753, 71] width 785 height 13
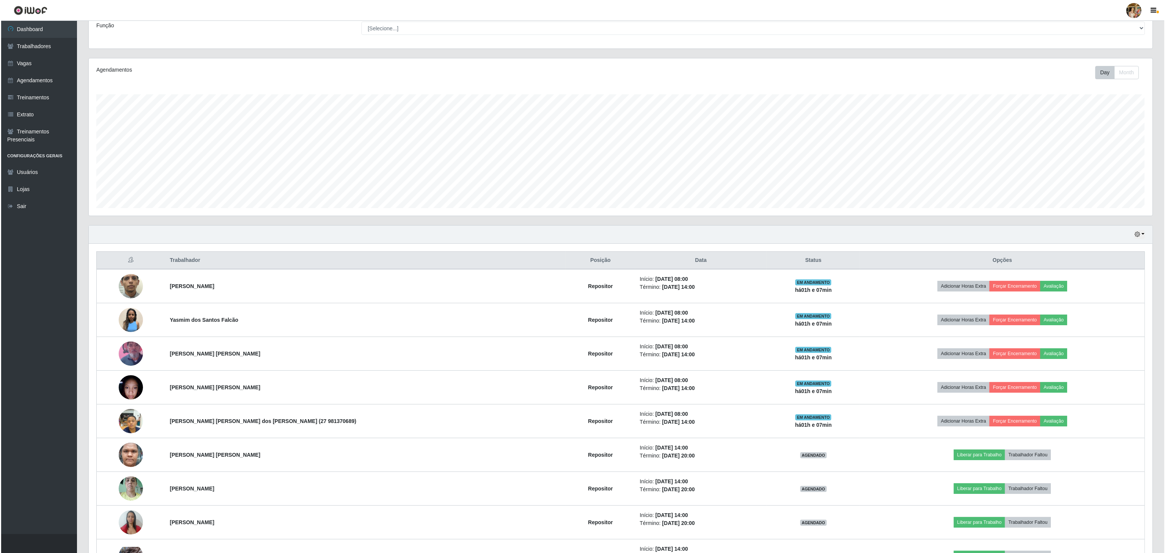
scroll to position [0, 0]
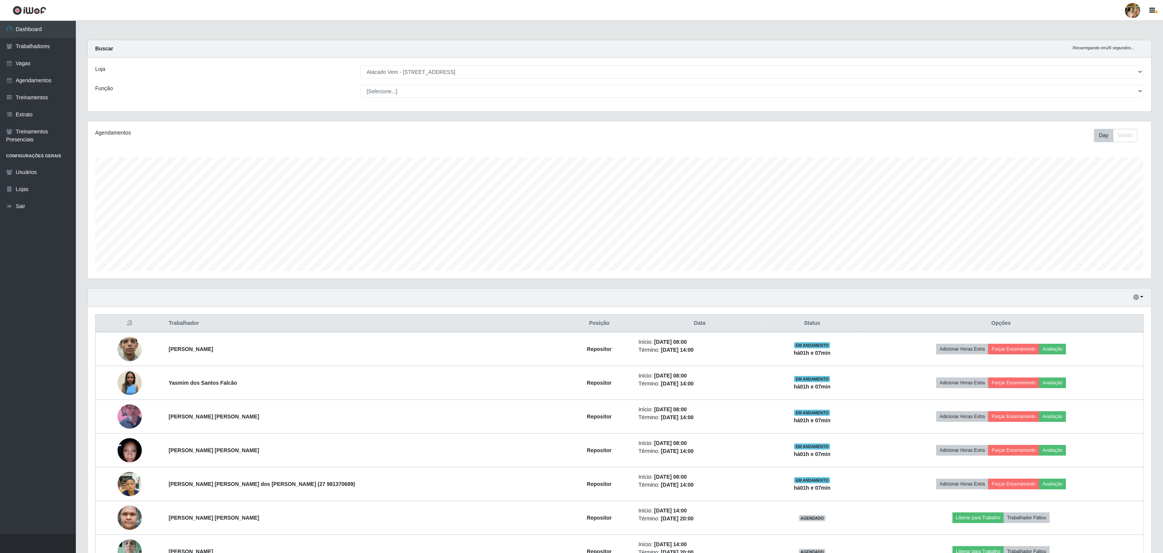
click at [438, 79] on div "Loja [Selecione...] Atacado Vem - [GEOGRAPHIC_DATA] 30 Laranjeiras Velha Atacad…" at bounding box center [619, 85] width 1063 height 54
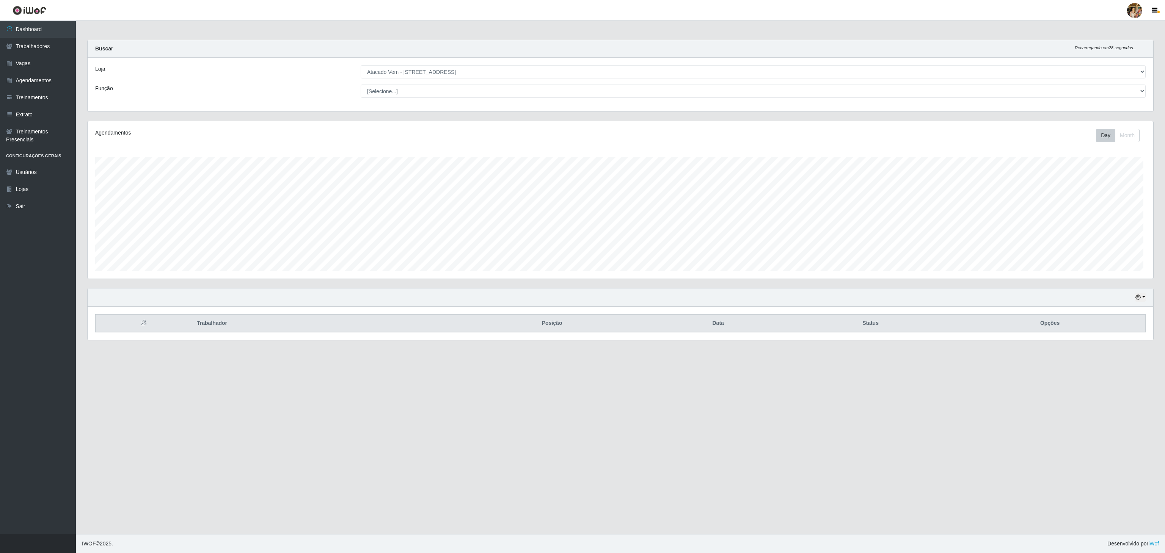
scroll to position [158, 1065]
click at [407, 72] on select "[Selecione...] Atacado Vem - [GEOGRAPHIC_DATA] 30 Laranjeiras Velha Atacado Vem…" at bounding box center [753, 71] width 785 height 13
select select "495"
click at [361, 66] on select "[Selecione...] Atacado Vem - [GEOGRAPHIC_DATA] 30 Laranjeiras Velha Atacado Vem…" at bounding box center [753, 71] width 785 height 13
